Goal: Feedback & Contribution: Leave review/rating

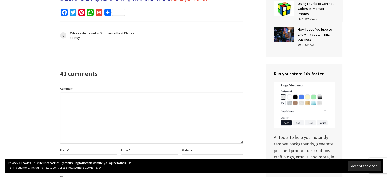
scroll to position [1334, 0]
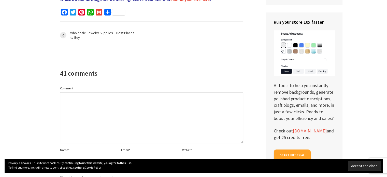
click at [139, 92] on textarea "Comment" at bounding box center [151, 117] width 183 height 51
paste textarea "Keep up the great work! Thank you so much for sharing a great posts."
type textarea "Keep up the great work! Thank you so much for sharing a great posts."
click at [87, 146] on p "Name *" at bounding box center [90, 155] width 61 height 18
click at [78, 154] on input "Name *" at bounding box center [88, 159] width 57 height 10
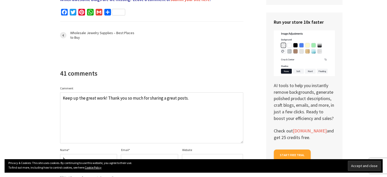
type input "[PERSON_NAME]"
click at [116, 154] on input "[PERSON_NAME]" at bounding box center [88, 159] width 57 height 10
click at [141, 154] on input "Email *" at bounding box center [149, 159] width 57 height 10
type input "vishnu.technocomet@gmail.com"
click at [189, 154] on input "Website" at bounding box center [212, 159] width 61 height 10
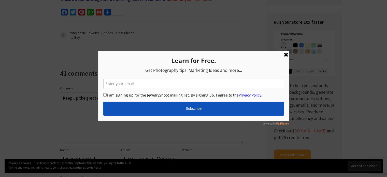
click at [285, 53] on link at bounding box center [285, 54] width 6 height 6
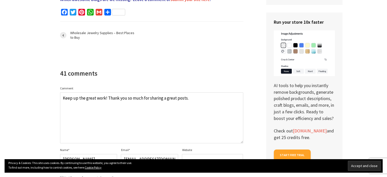
click at [226, 154] on input "Website" at bounding box center [212, 159] width 61 height 10
paste input "https://aarchievgold.com/"
type input "https://aarchievgold.com/"
click at [80, 167] on label "Notify me of follow-up comments by email." at bounding box center [96, 169] width 65 height 4
click at [63, 167] on input "Notify me of follow-up comments by email." at bounding box center [61, 168] width 3 height 3
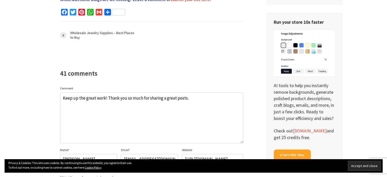
checkbox input "true"
click at [80, 176] on label "Notify me of new posts by email." at bounding box center [89, 178] width 50 height 4
click at [63, 176] on input "Notify me of new posts by email." at bounding box center [61, 177] width 3 height 3
checkbox input "true"
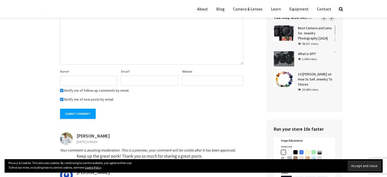
scroll to position [1427, 0]
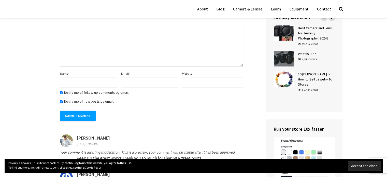
click at [82, 135] on b "[PERSON_NAME]" at bounding box center [92, 138] width 33 height 6
